Goal: Task Accomplishment & Management: Use online tool/utility

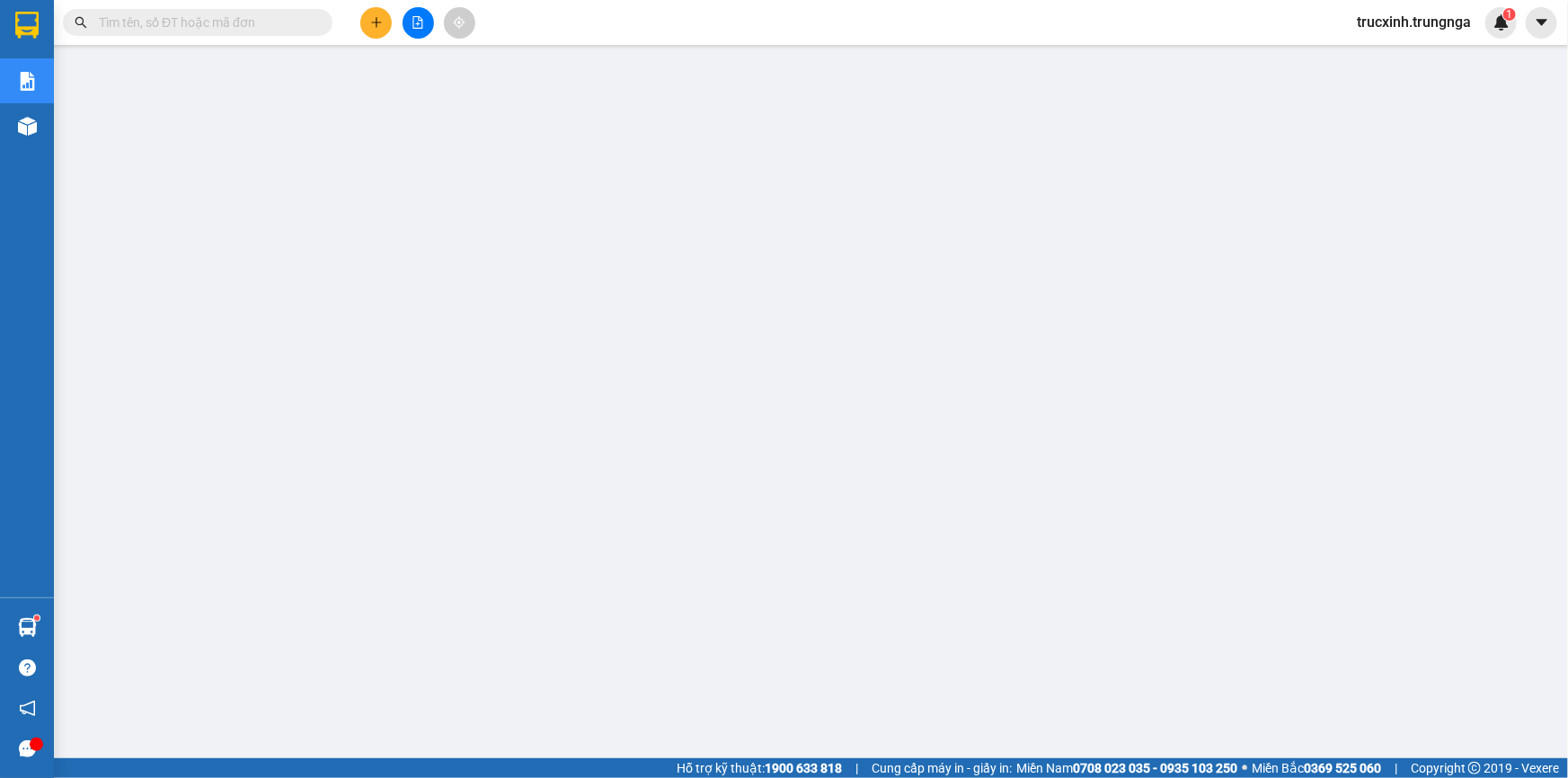
click at [232, 14] on input "text" at bounding box center [205, 22] width 212 height 20
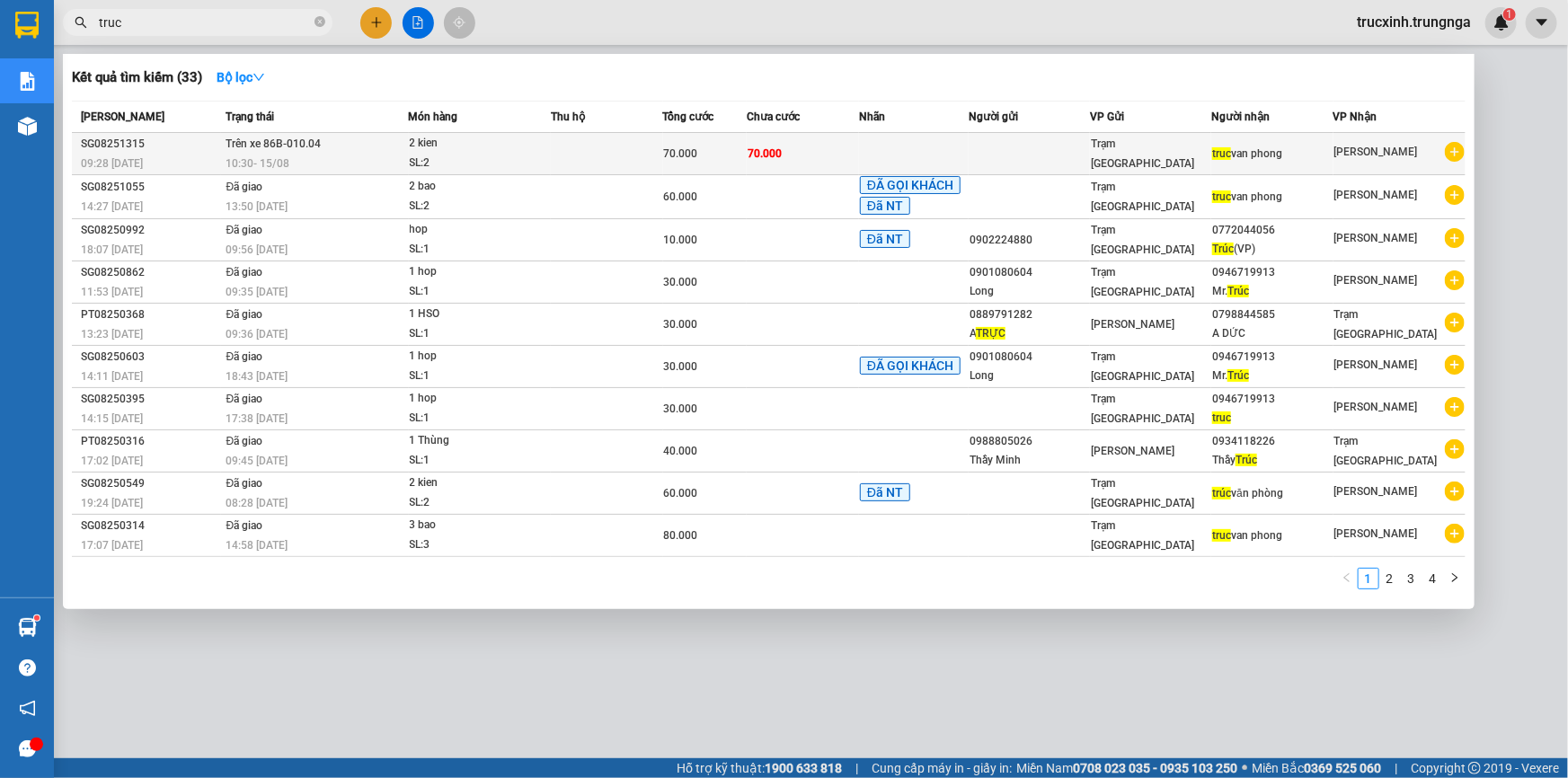
type input "truc"
click at [322, 159] on div "10:30 [DATE]" at bounding box center [316, 163] width 182 height 20
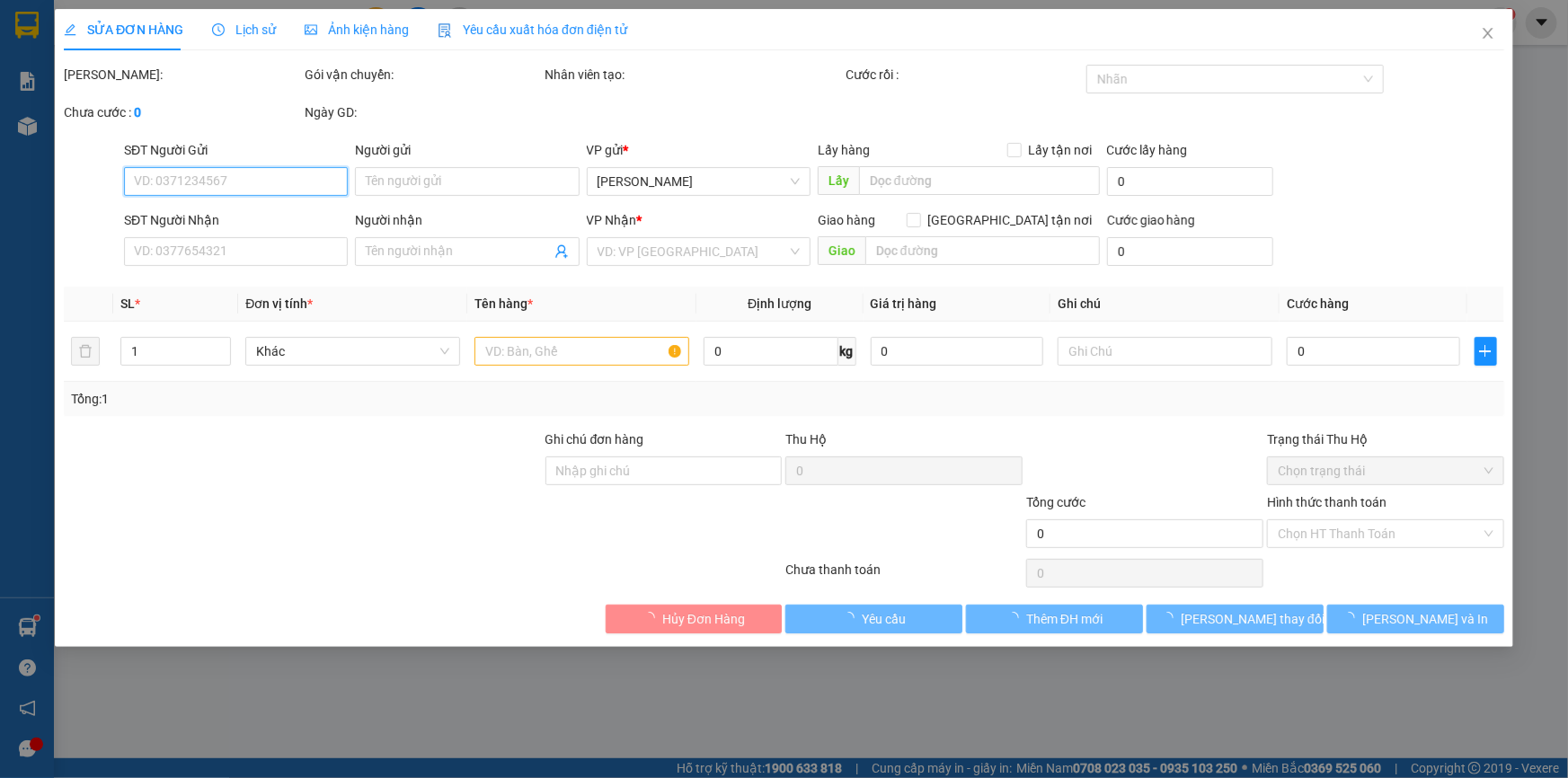
type input "truc van phong"
type input "70.000"
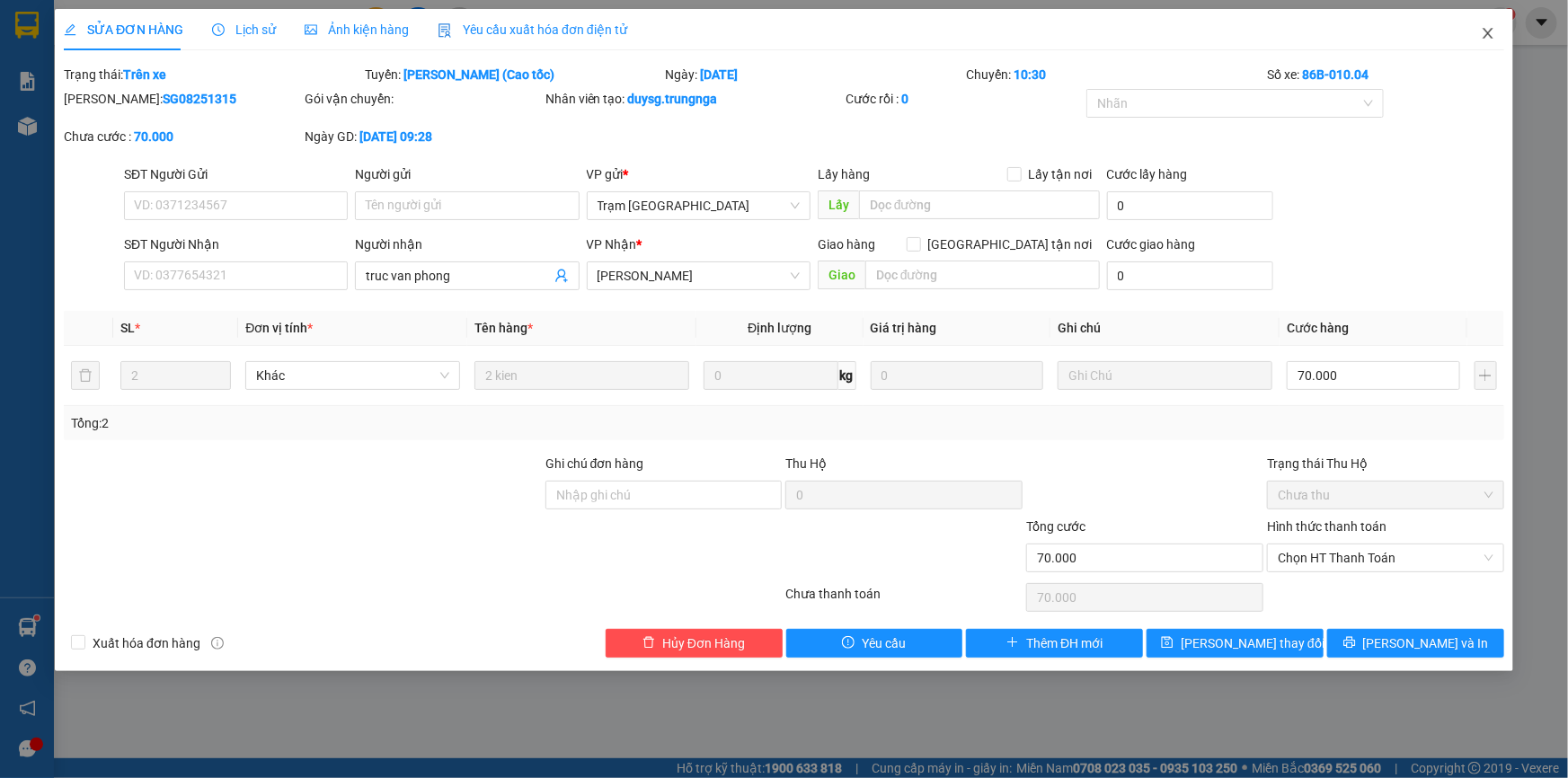
click at [1492, 29] on icon "close" at bounding box center [1488, 32] width 10 height 11
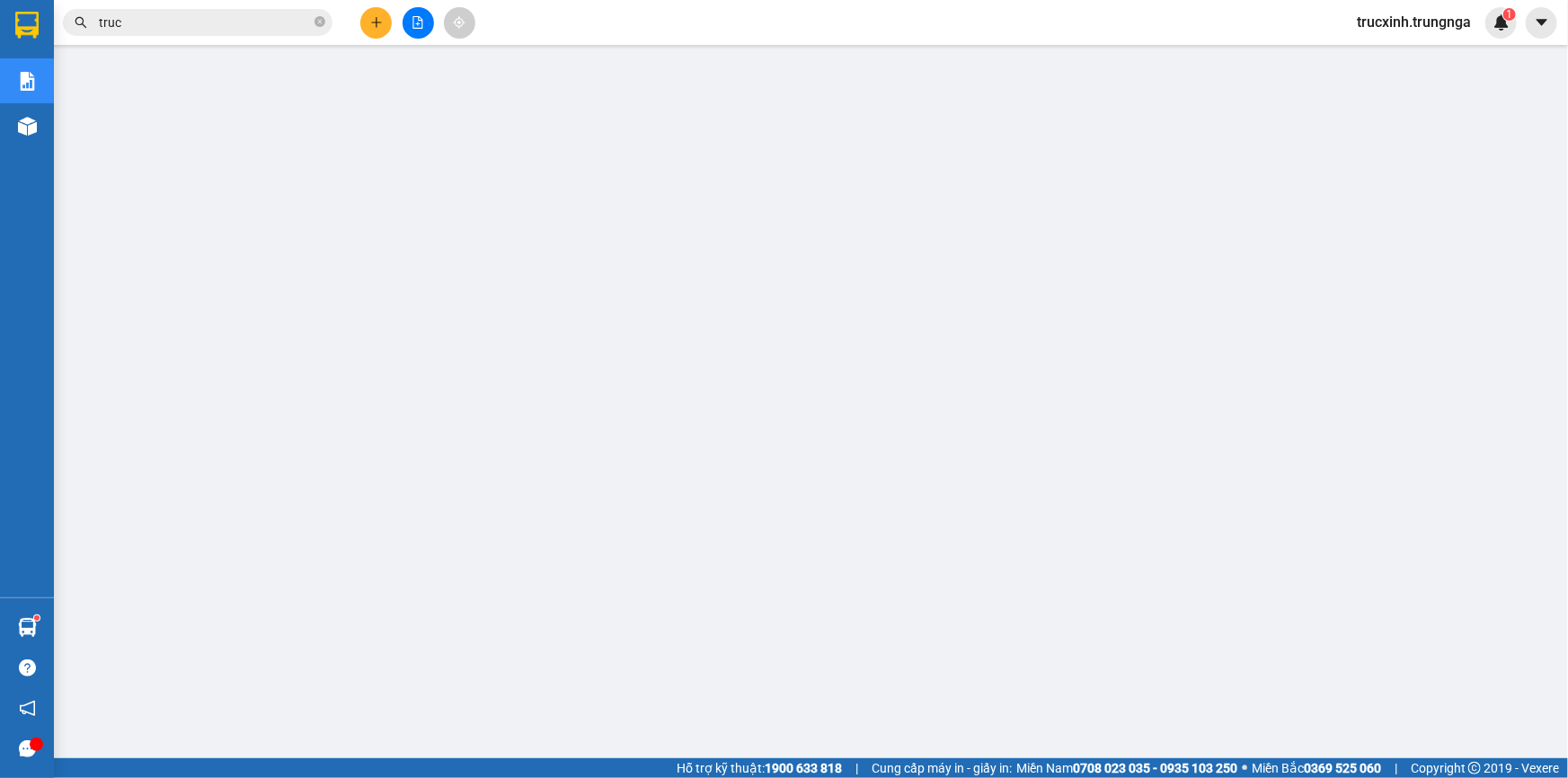
click at [193, 27] on input "truc" at bounding box center [205, 22] width 212 height 20
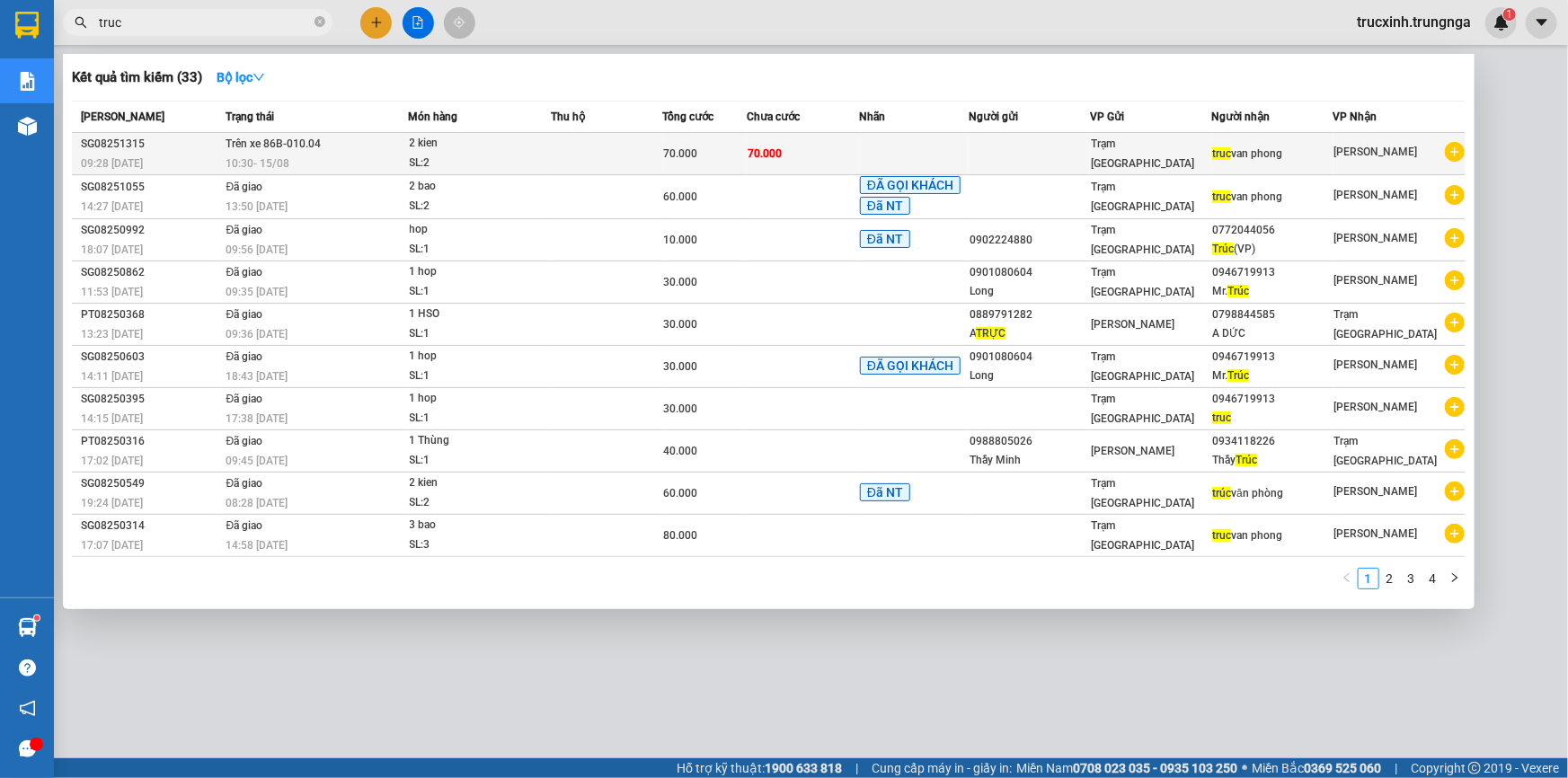
click at [412, 148] on div "2 kien" at bounding box center [477, 143] width 135 height 20
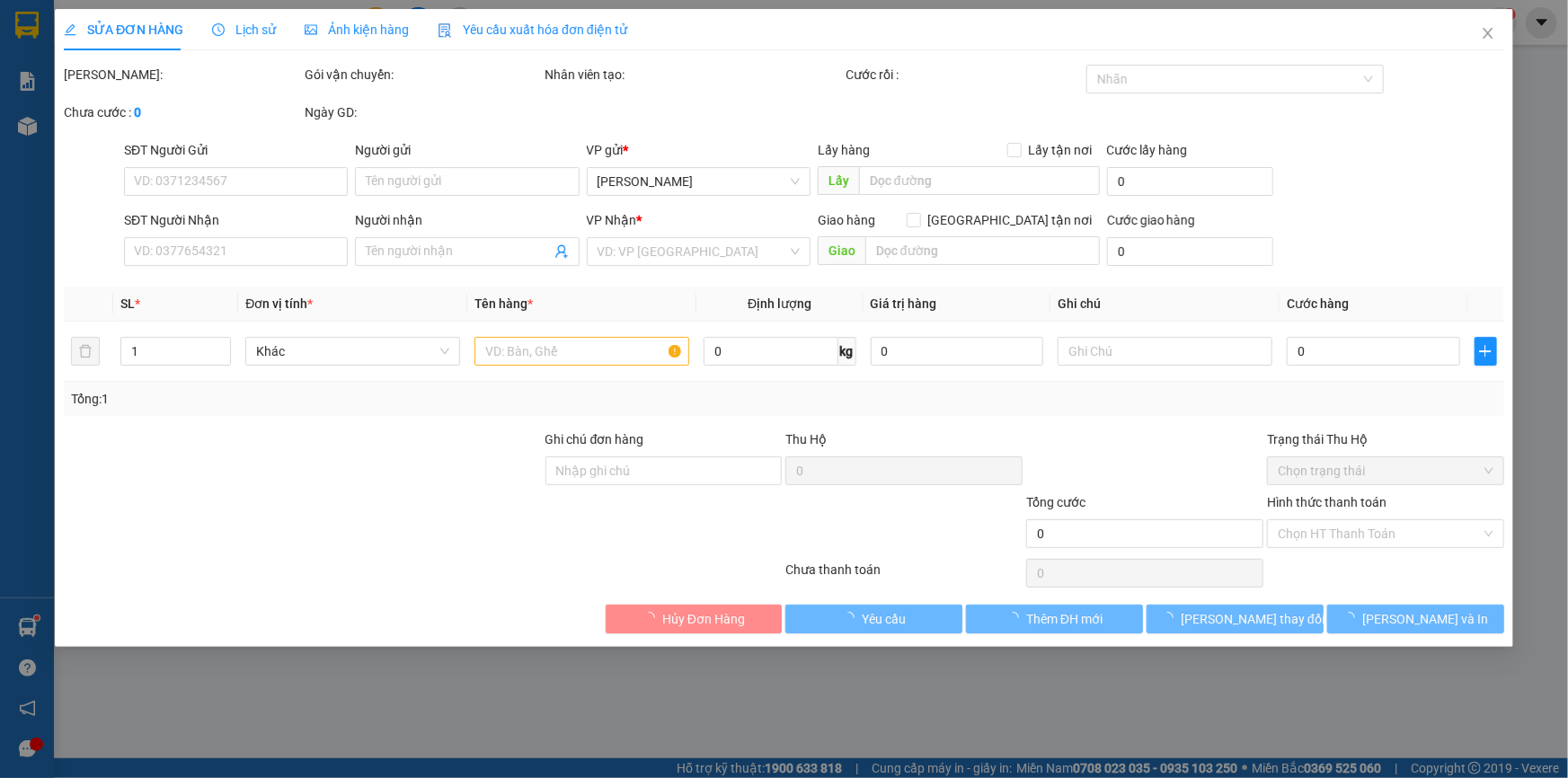
type input "truc van phong"
type input "70.000"
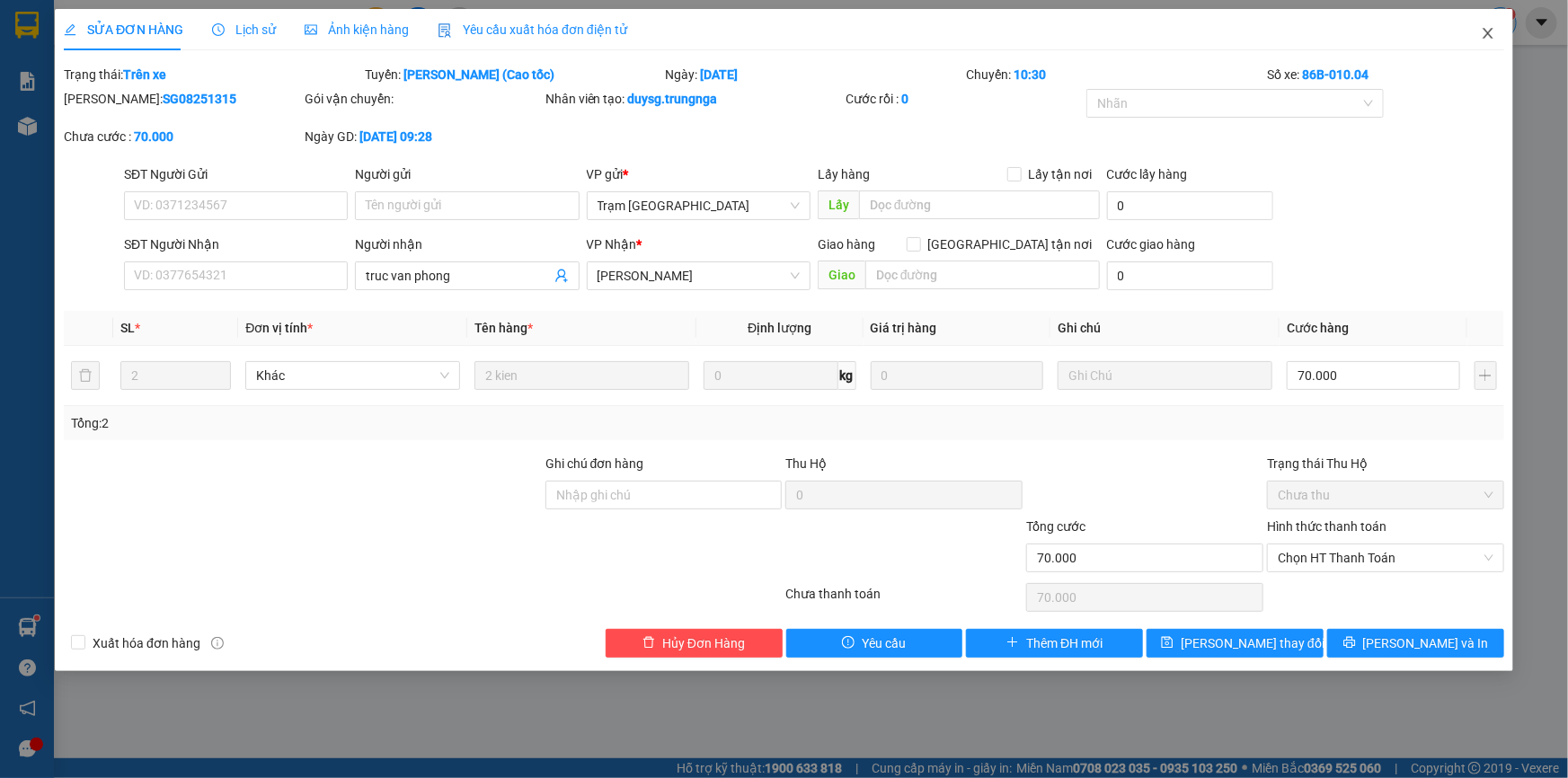
click at [1493, 32] on icon "close" at bounding box center [1488, 32] width 14 height 14
